Goal: Information Seeking & Learning: Find specific fact

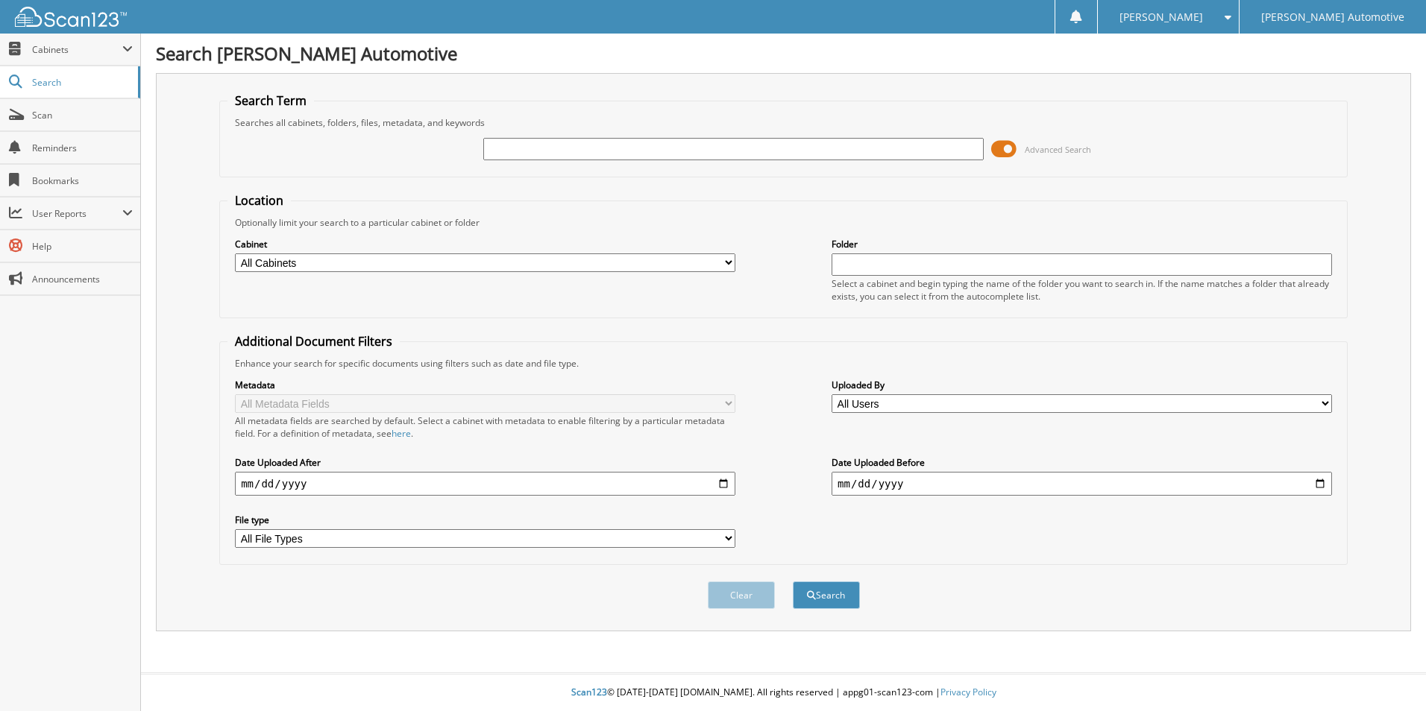
click at [532, 150] on input "text" at bounding box center [733, 149] width 500 height 22
type input "4s4wmawd1r3445270"
click at [793, 582] on button "Search" at bounding box center [826, 596] width 67 height 28
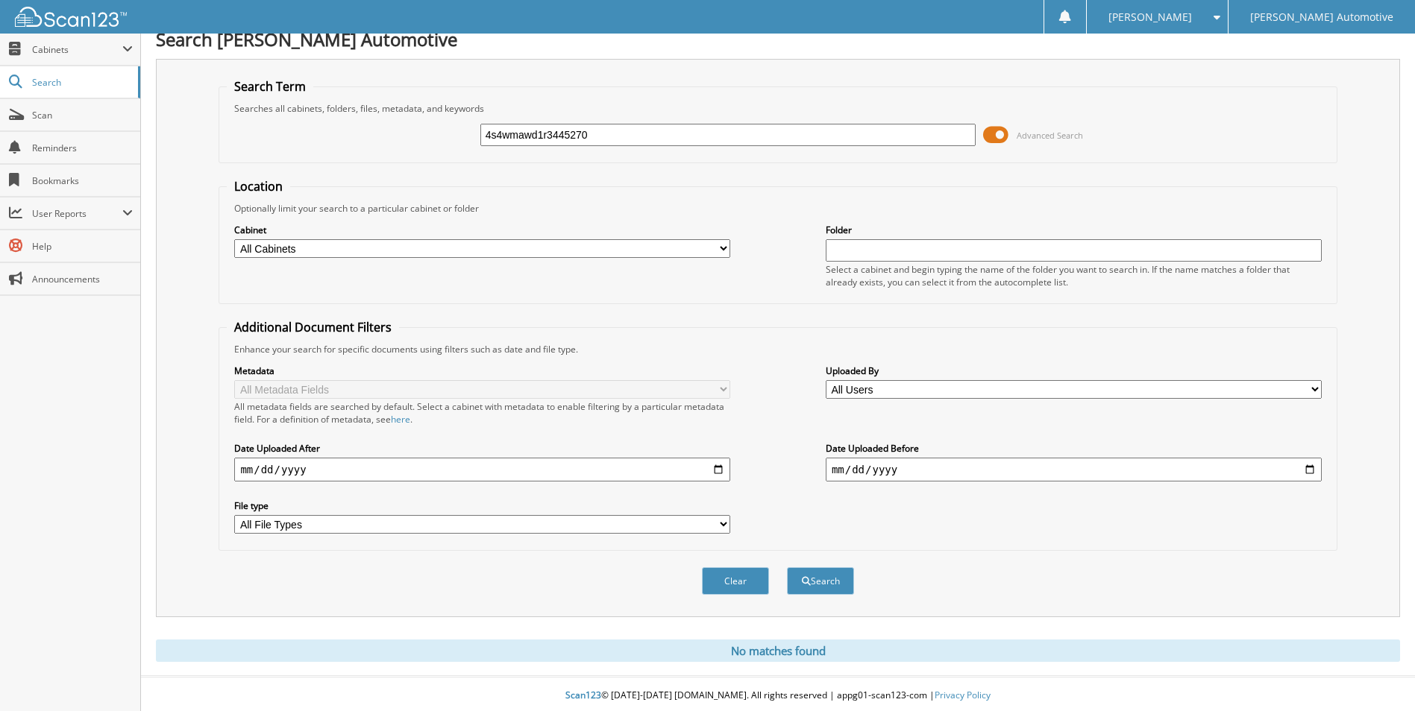
scroll to position [18, 0]
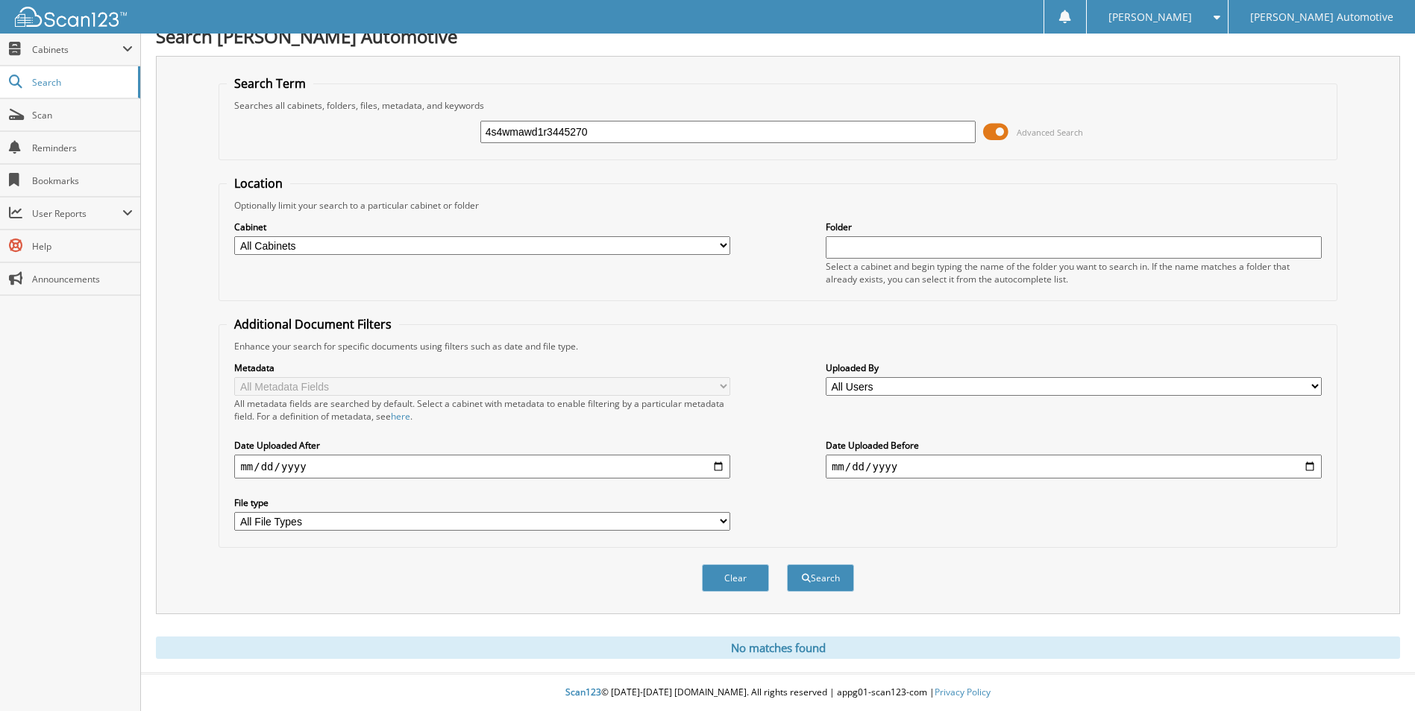
drag, startPoint x: 629, startPoint y: 124, endPoint x: 472, endPoint y: 154, distance: 160.3
click at [472, 154] on fieldset "Search Term Searches all cabinets, folders, files, metadata, and keywords 4s4wm…" at bounding box center [778, 117] width 1118 height 85
type input "[US_VEHICLE_IDENTIFICATION_NUMBER]"
click at [787, 565] on button "Search" at bounding box center [820, 579] width 67 height 28
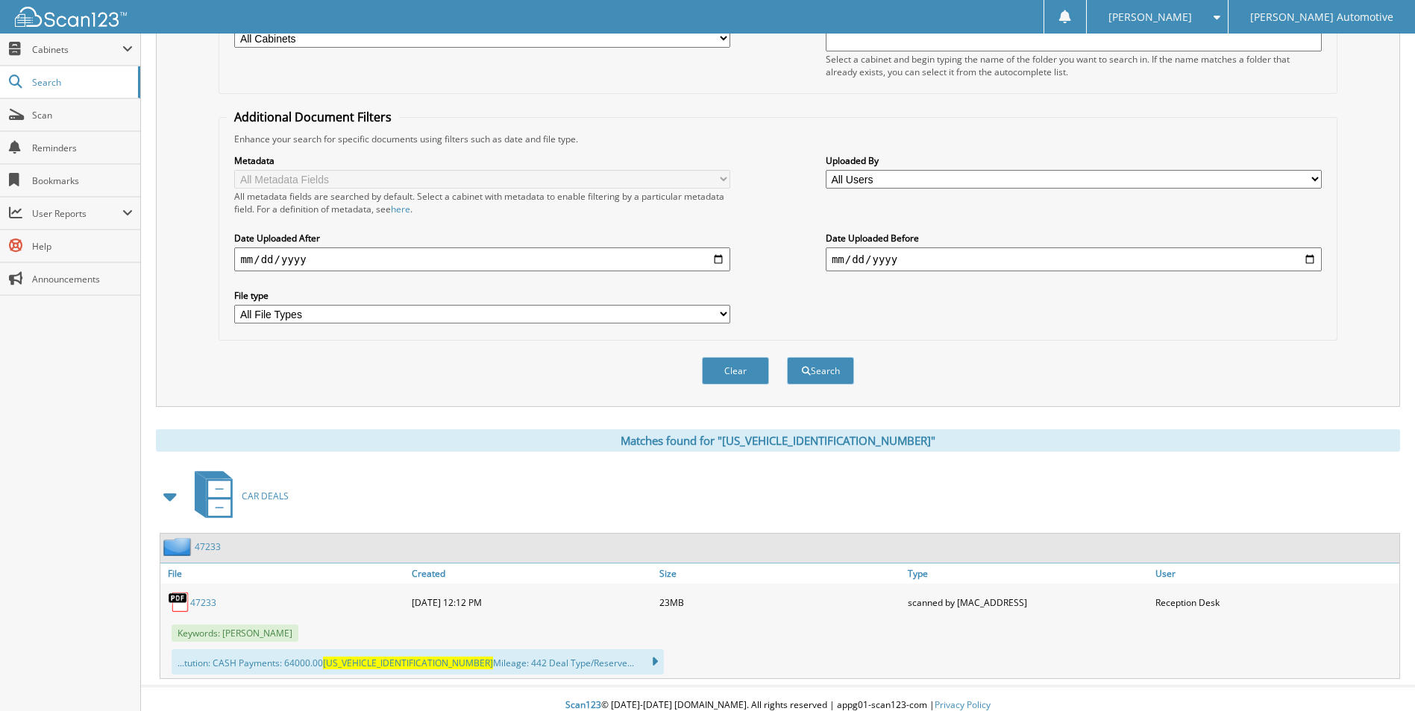
scroll to position [238, 0]
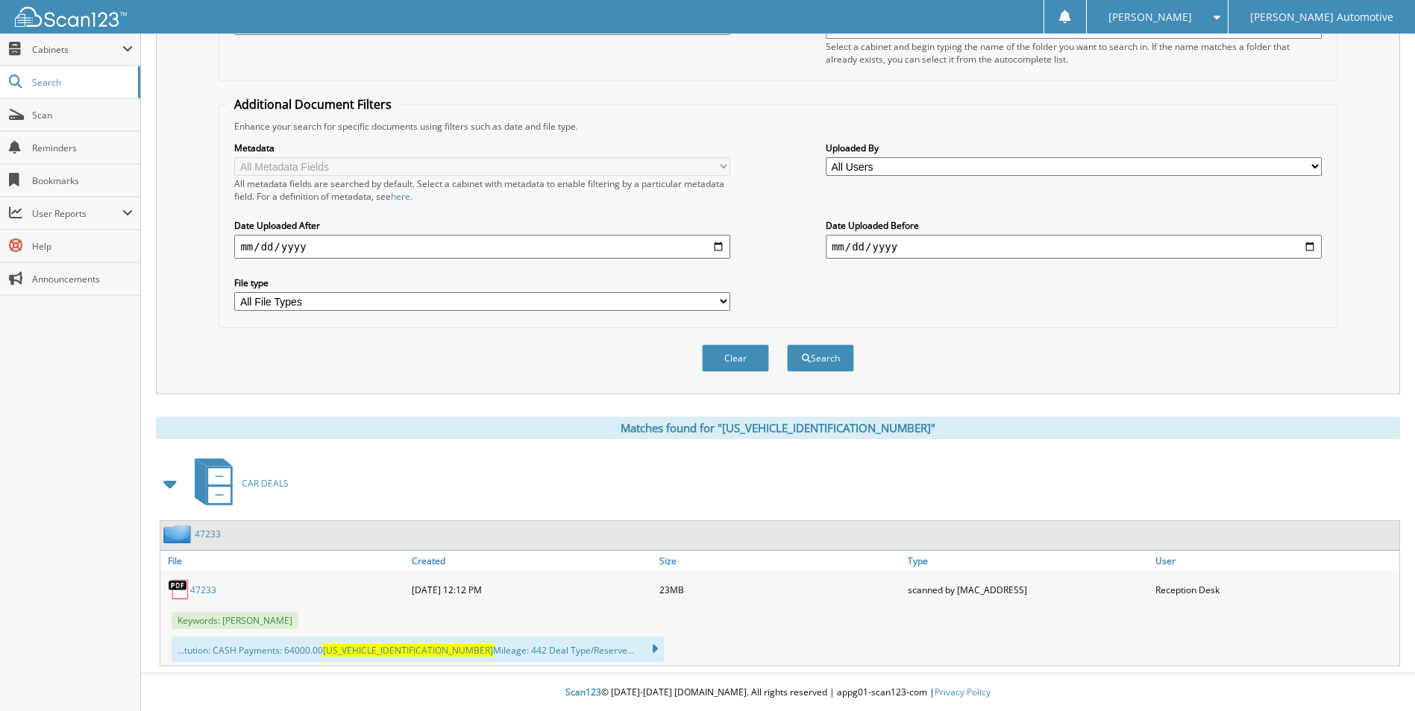
click at [205, 592] on link "47233" at bounding box center [203, 590] width 26 height 13
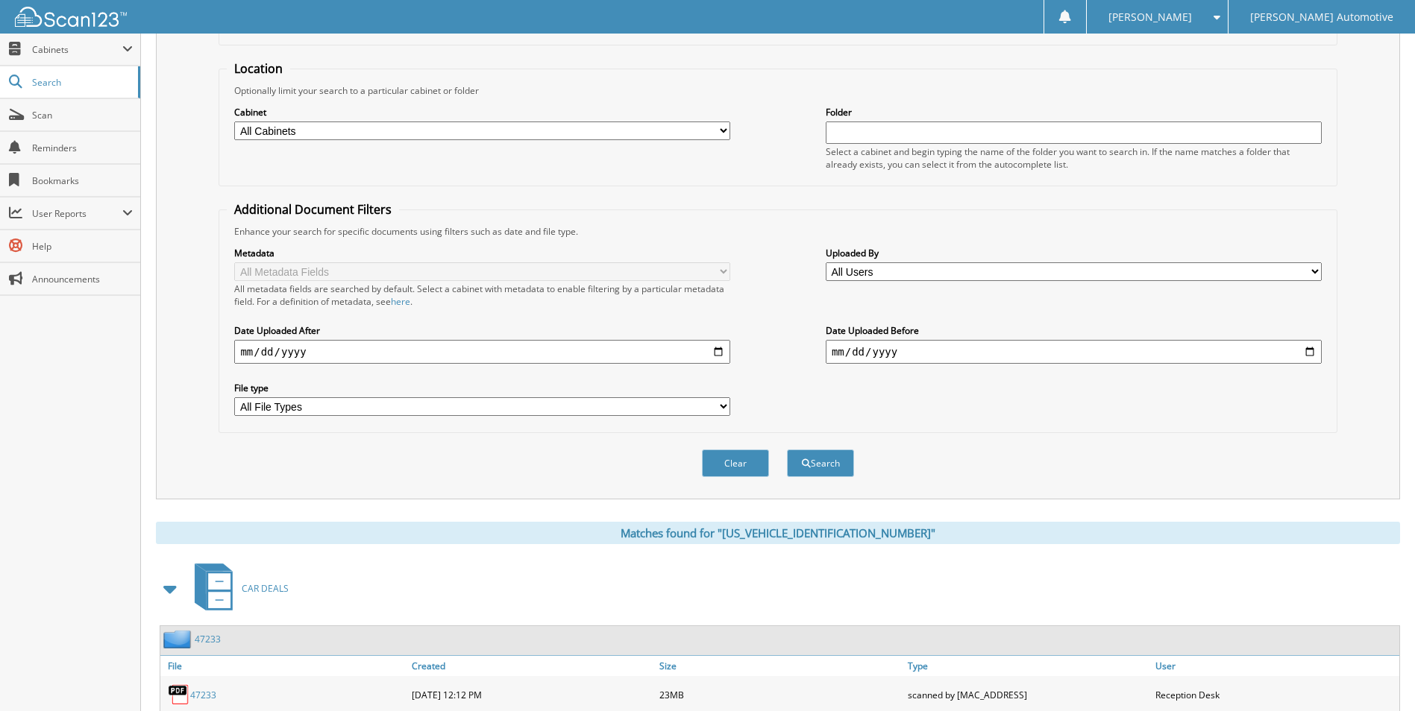
scroll to position [0, 0]
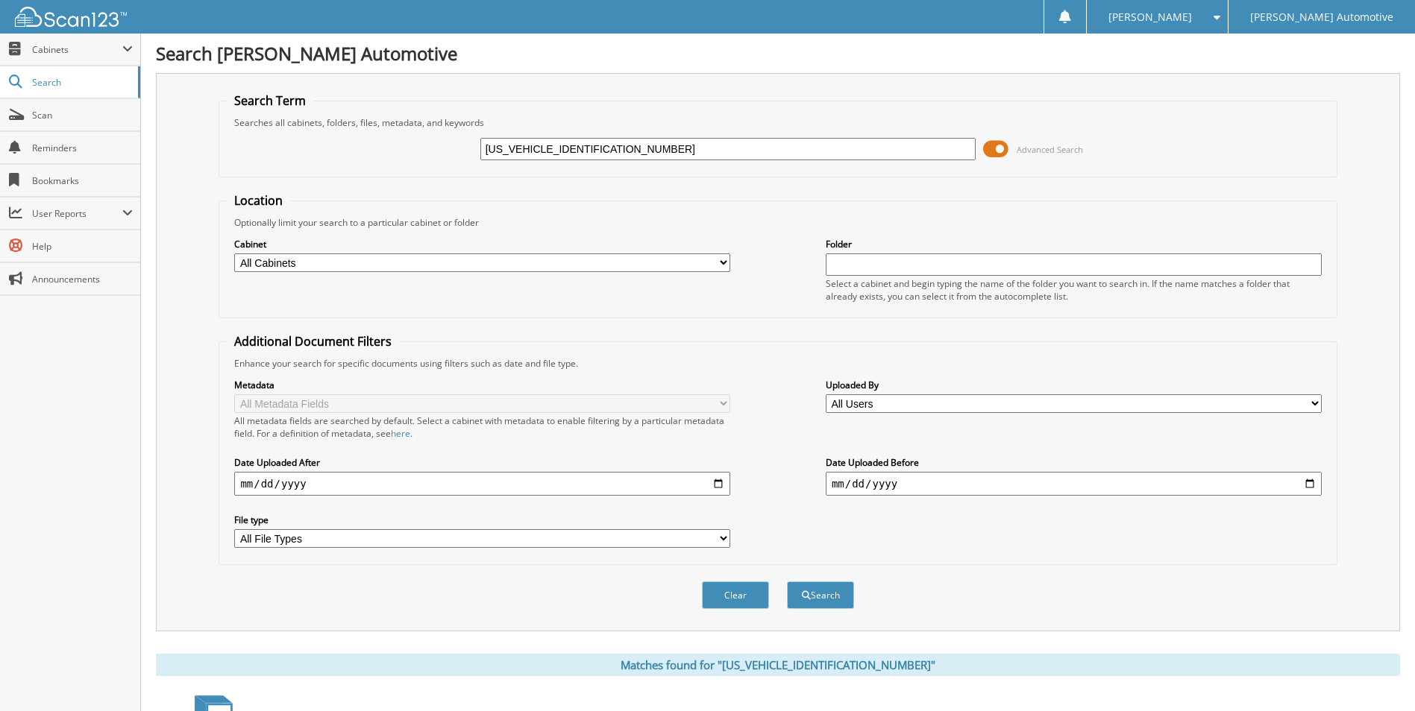
drag, startPoint x: 637, startPoint y: 148, endPoint x: 473, endPoint y: 155, distance: 164.2
click at [473, 157] on div "[US_VEHICLE_IDENTIFICATION_NUMBER] Advanced Search" at bounding box center [778, 149] width 1102 height 40
